Goal: Information Seeking & Learning: Learn about a topic

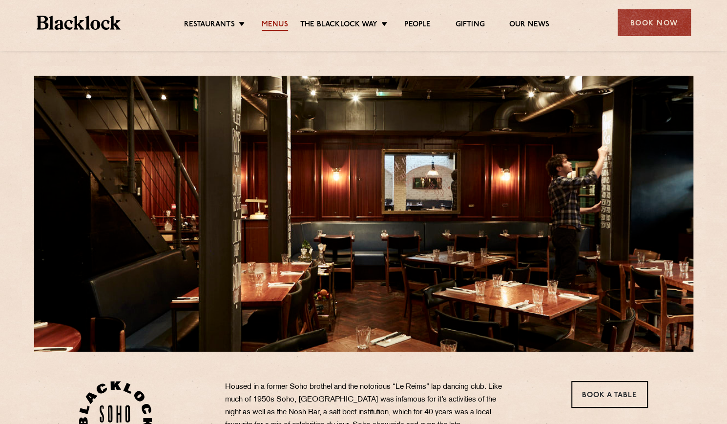
click at [280, 23] on link "Menus" at bounding box center [275, 25] width 26 height 11
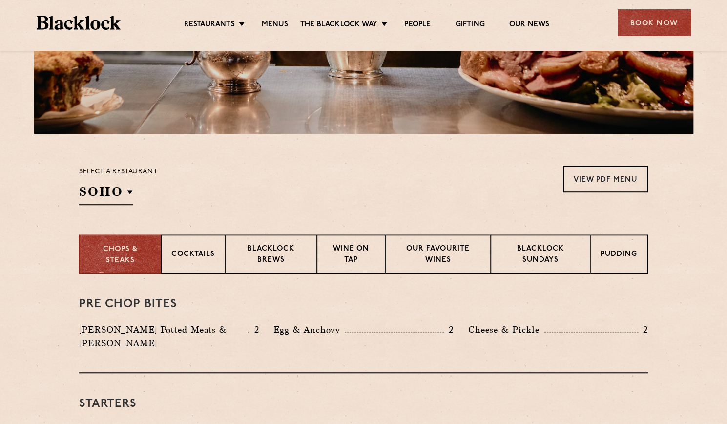
scroll to position [248, 0]
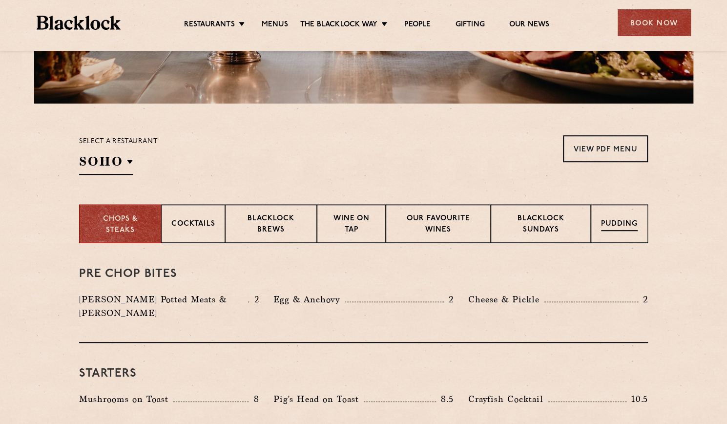
click at [619, 224] on p "Pudding" at bounding box center [619, 225] width 37 height 12
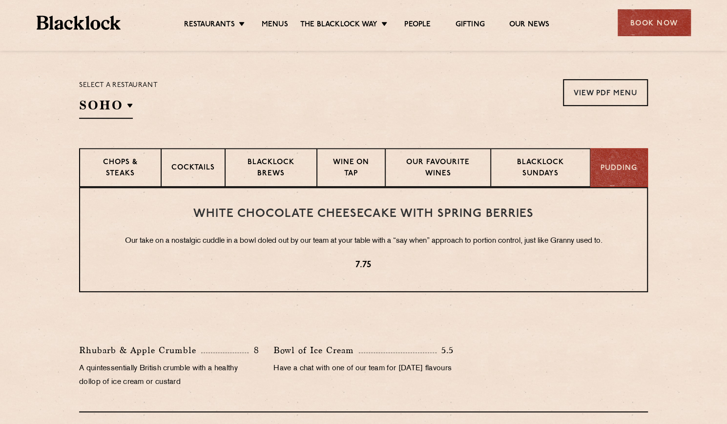
scroll to position [282, 0]
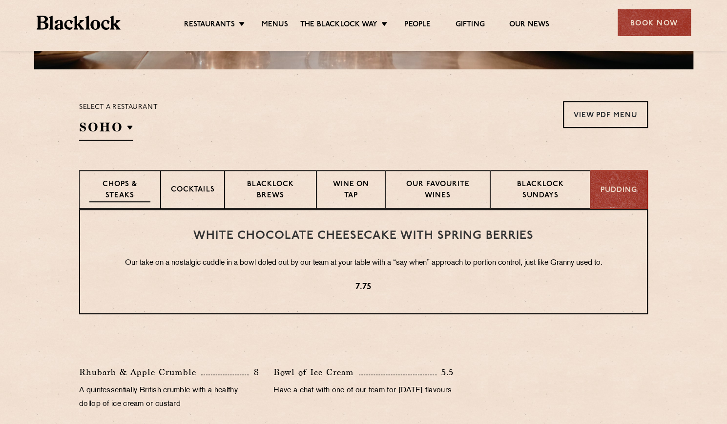
click at [115, 197] on p "Chops & Steaks" at bounding box center [119, 190] width 61 height 23
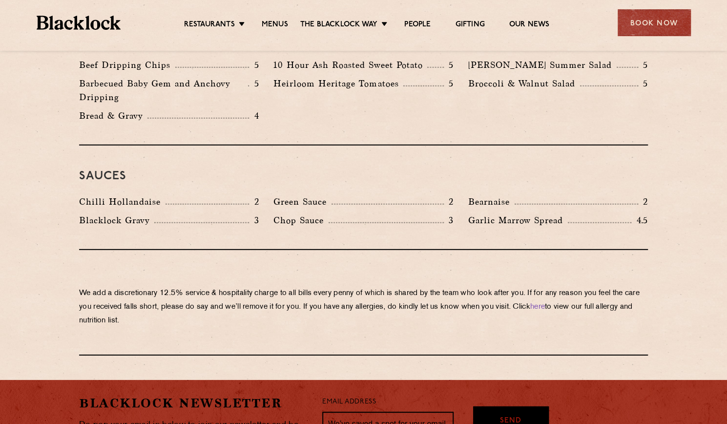
scroll to position [1542, 0]
